Goal: Task Accomplishment & Management: Complete application form

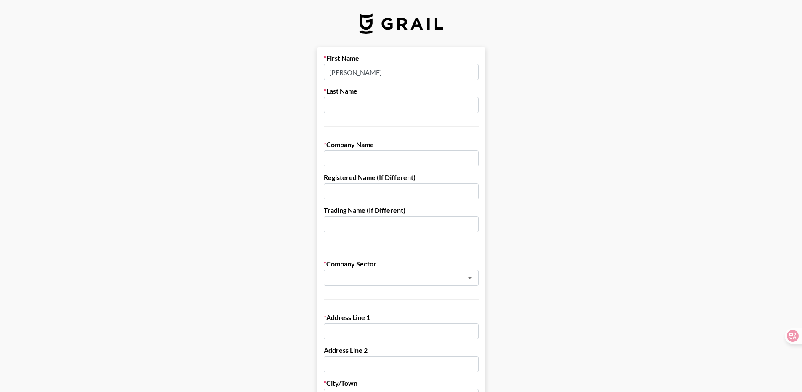
type input "[PERSON_NAME]"
click at [343, 107] on input "text" at bounding box center [401, 105] width 155 height 16
type input "X"
click at [338, 105] on input "text" at bounding box center [401, 105] width 155 height 16
type input "X"
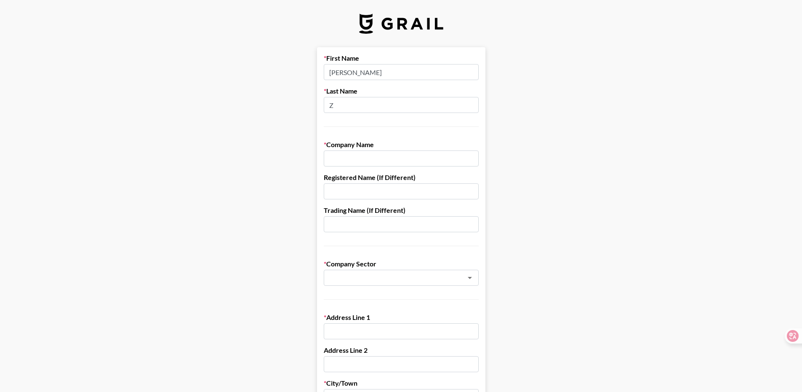
type input "Z"
click at [340, 163] on input "text" at bounding box center [401, 158] width 155 height 16
type input "DIMA Eyewear"
click at [365, 194] on input "text" at bounding box center [401, 191] width 155 height 16
click at [337, 196] on input "text" at bounding box center [401, 191] width 155 height 16
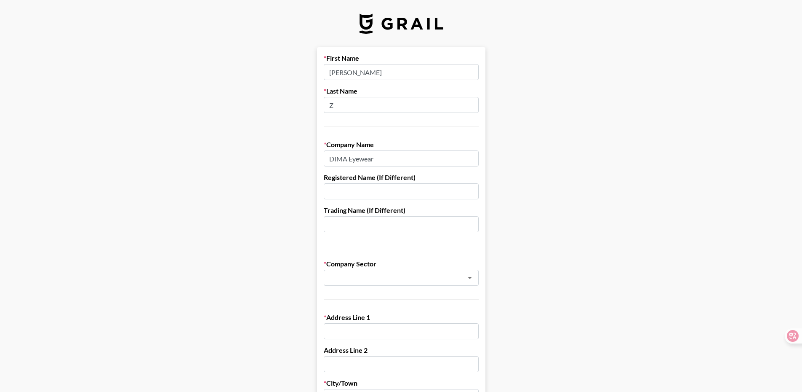
paste input "Hey Eilisa, Yes! So far, the second draft and the first set of photos look abso…"
type input "Hey Eilisa, Yes! So far, the second draft and the first set of photos look abso…"
click at [337, 196] on input "Hey Eilisa, Yes! So far, the second draft and the first set of photos look abso…" at bounding box center [401, 191] width 155 height 16
click at [336, 197] on input "Hey Eilisa, Yes! So far, the second draft and the first set of photos look abso…" at bounding box center [401, 191] width 155 height 16
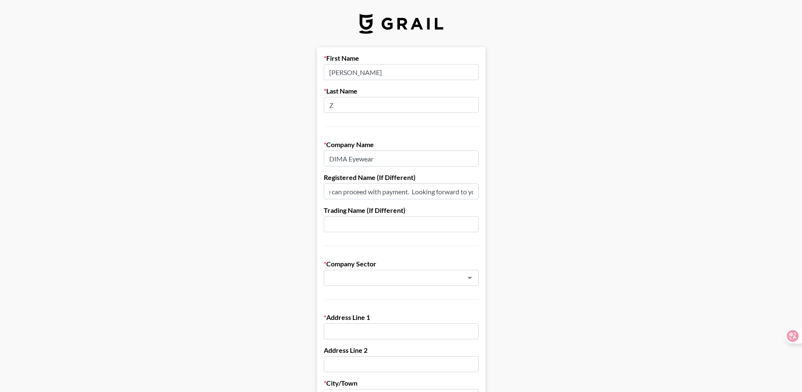
click at [336, 197] on input "Hey Eilisa, Yes! So far, the second draft and the first set of photos look abso…" at bounding box center [401, 191] width 155 height 16
type input "DIMA Eyewear"
click at [356, 194] on input "DIMA Eyewear" at bounding box center [401, 191] width 155 height 16
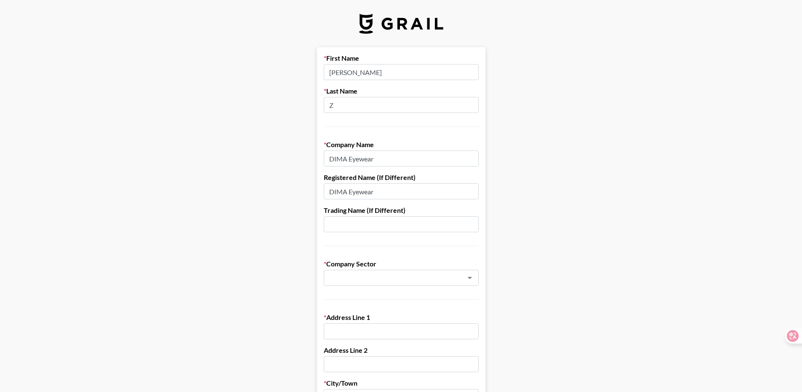
click at [356, 194] on input "DIMA Eyewear" at bounding box center [401, 191] width 155 height 16
drag, startPoint x: 485, startPoint y: 238, endPoint x: 487, endPoint y: 258, distance: 19.4
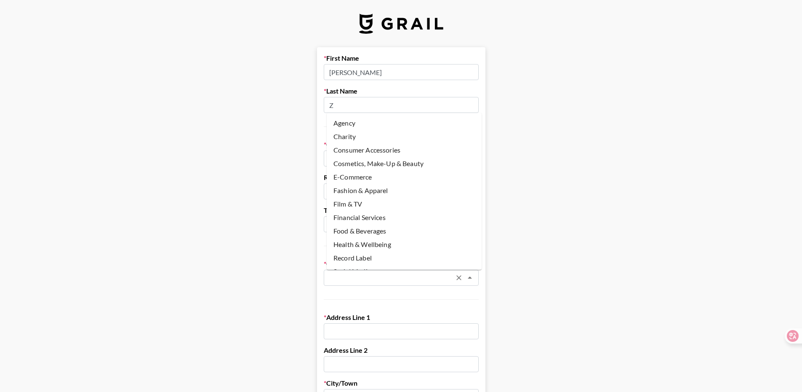
click at [451, 276] on input "text" at bounding box center [390, 278] width 123 height 10
click at [357, 171] on li "E-Commerce" at bounding box center [404, 176] width 155 height 13
type input "E-Commerce"
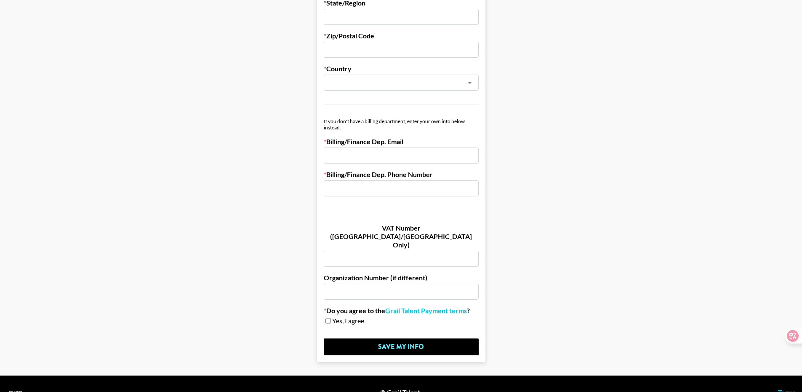
scroll to position [413, 0]
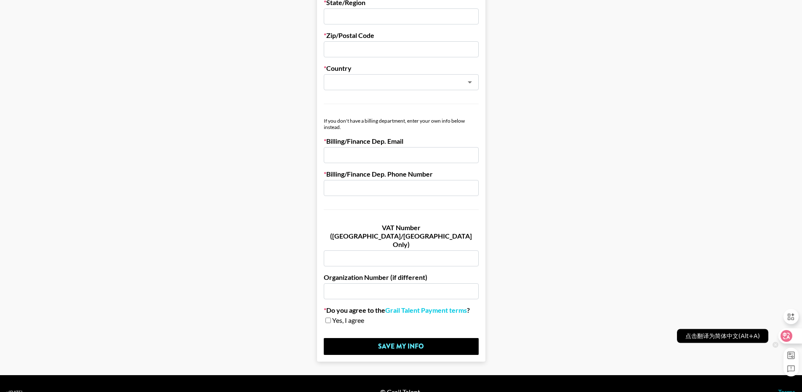
click at [785, 338] on icon at bounding box center [786, 335] width 8 height 8
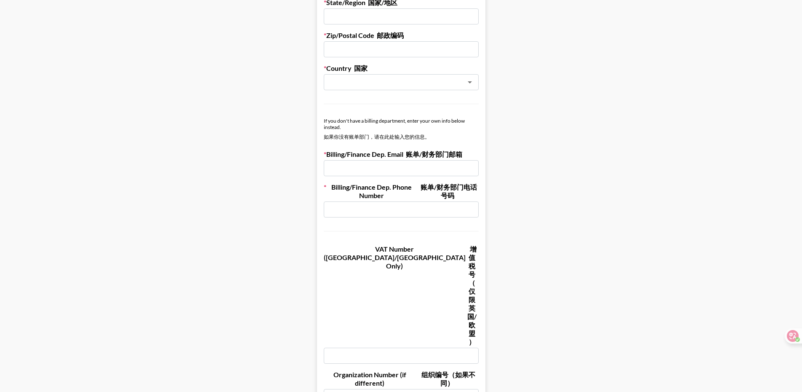
scroll to position [455, 0]
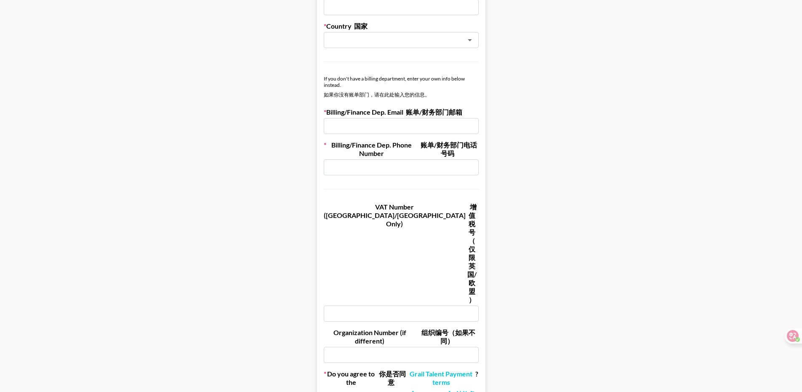
checkbox input "true"
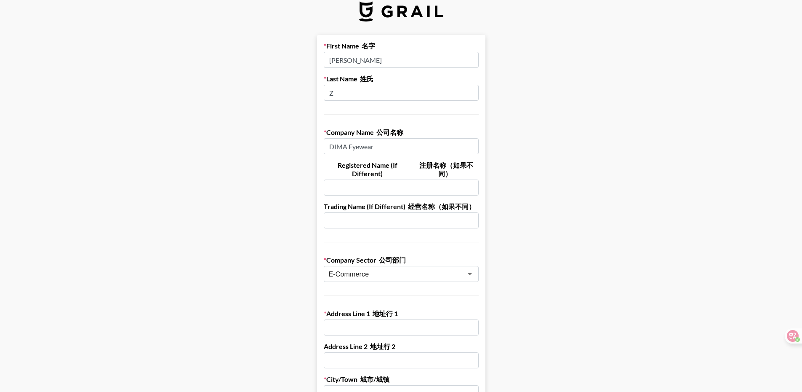
scroll to position [0, 0]
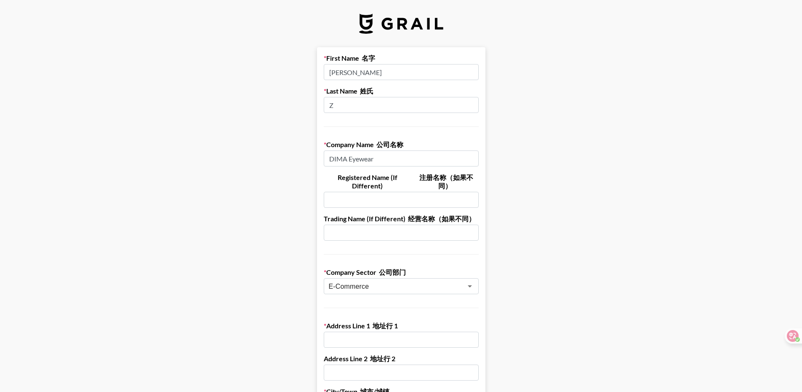
click at [353, 104] on input "Z" at bounding box center [401, 105] width 155 height 16
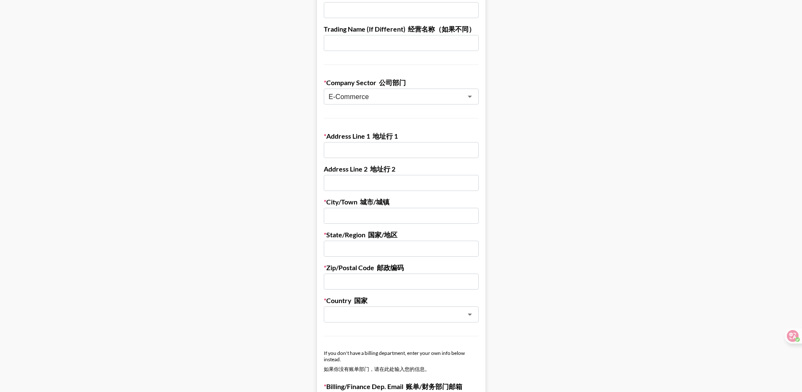
scroll to position [211, 0]
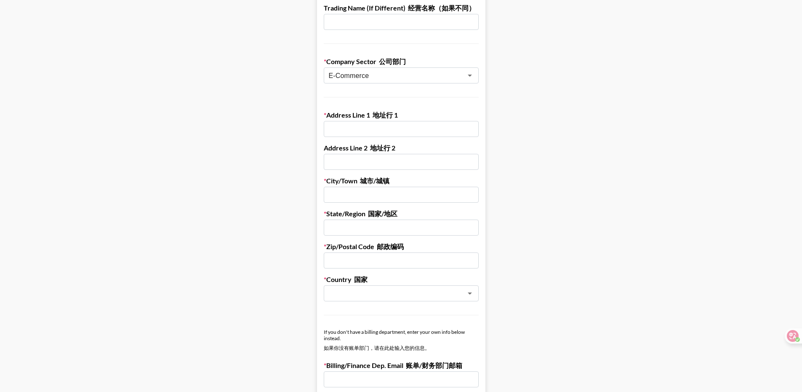
click at [358, 128] on input "text" at bounding box center [401, 129] width 155 height 16
click at [596, 308] on main "First Name 名字 Kara Last Name 姓氏 Z Company Name 公司名称 DIMA Eyewear Registered Nam…" at bounding box center [401, 273] width 789 height 873
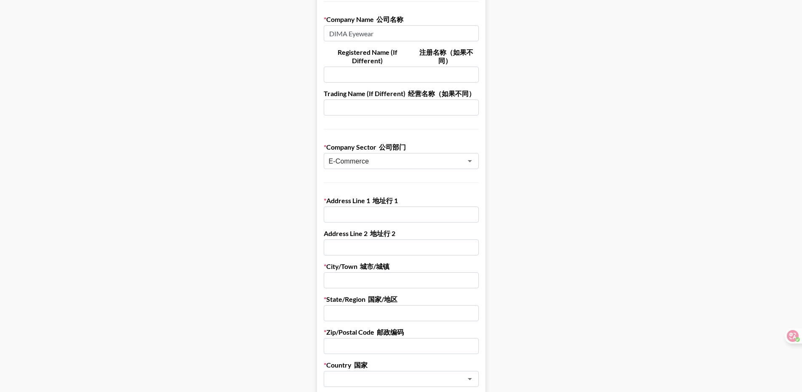
scroll to position [168, 0]
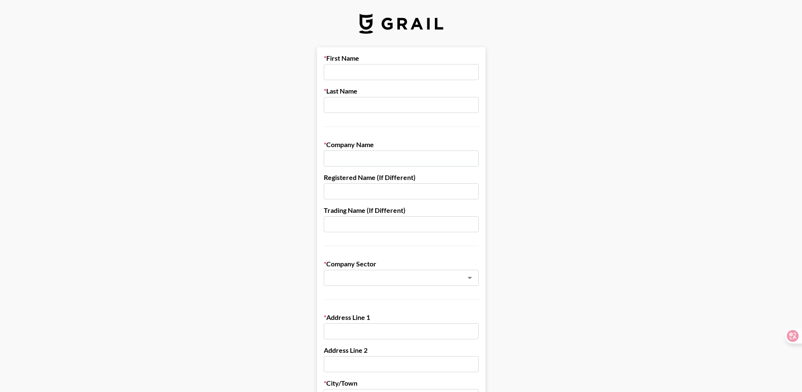
drag, startPoint x: 107, startPoint y: 224, endPoint x: 121, endPoint y: 228, distance: 14.6
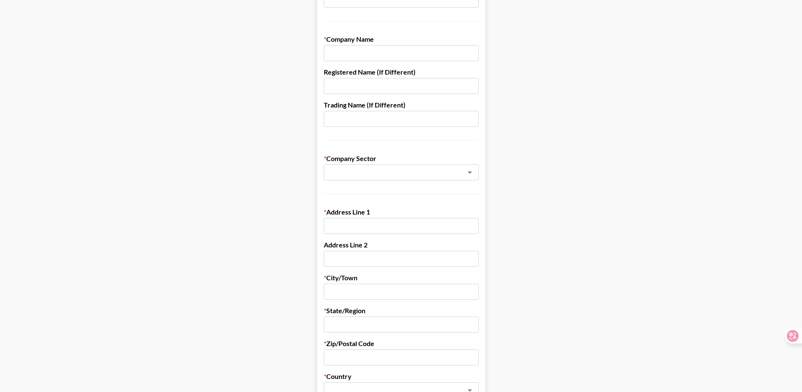
scroll to position [126, 0]
